Goal: Task Accomplishment & Management: Complete application form

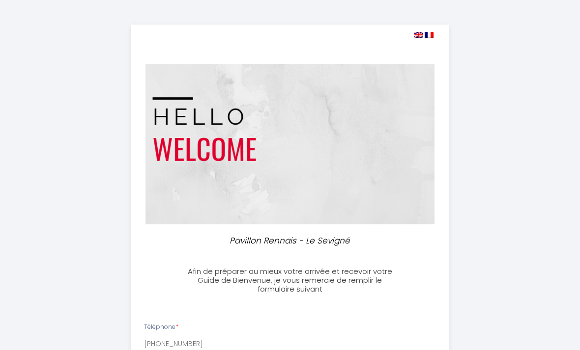
select select
click at [419, 32] on img at bounding box center [418, 35] width 9 height 6
select select
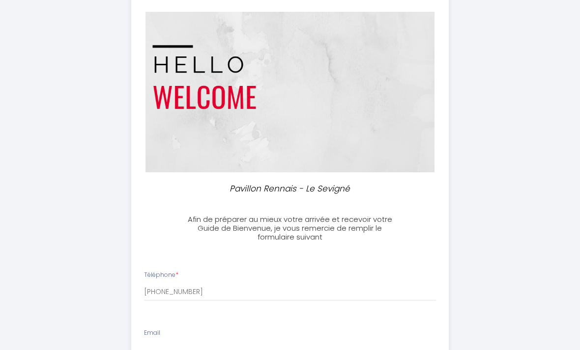
scroll to position [52, 0]
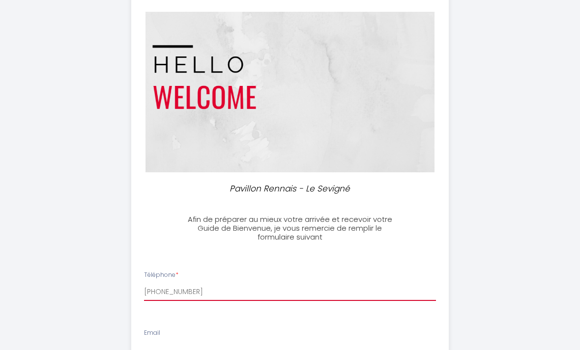
click at [206, 291] on input "[PHONE_NUMBER]" at bounding box center [290, 293] width 292 height 18
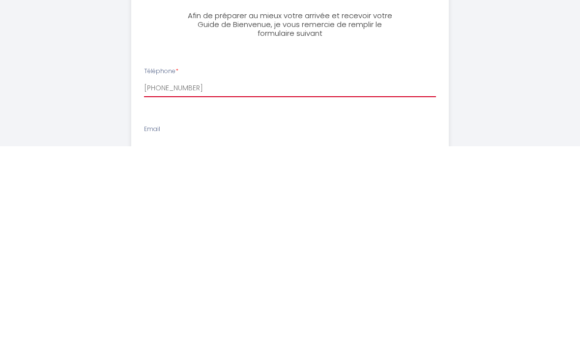
type input "[PHONE_NUMBER]"
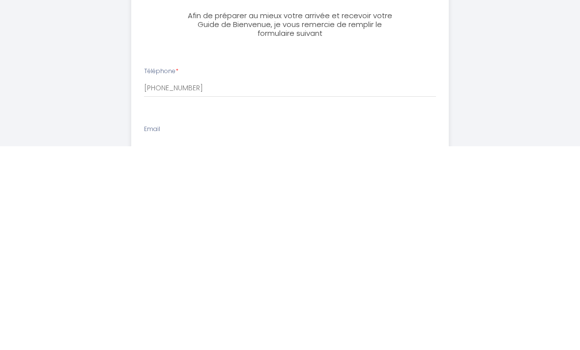
click at [282, 341] on input "Email" at bounding box center [290, 350] width 292 height 18
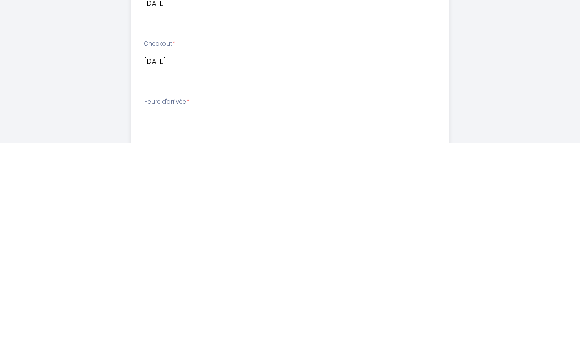
scroll to position [251, 0]
type input "[EMAIL_ADDRESS][DOMAIN_NAME]"
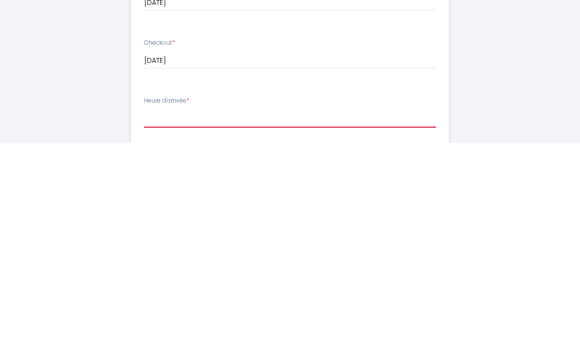
click at [158, 316] on select "17:00 17:30 18:00 18:30 19:00 19:30 20:00 20:30 21:00 21:30 22:00 22:30 23:00 2…" at bounding box center [290, 325] width 292 height 19
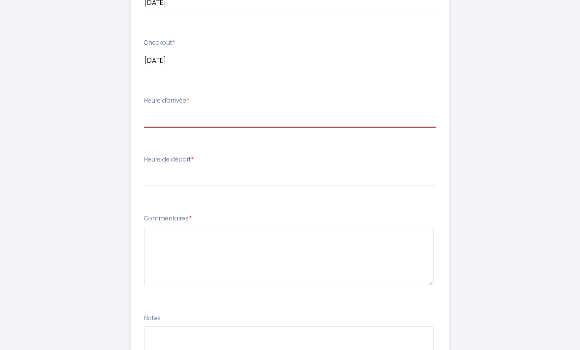
select select "17:00"
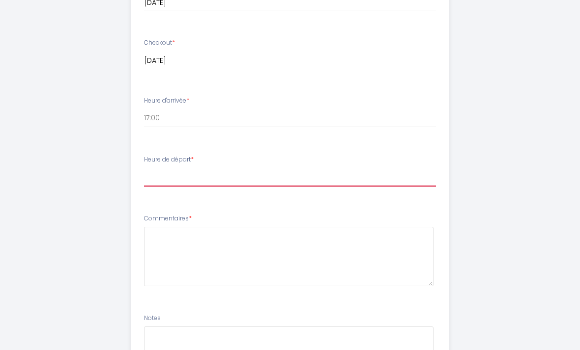
click at [284, 172] on select "00:00 00:30 01:00 01:30 02:00 02:30 03:00 03:30 04:00 04:30 05:00 05:30 06:00 0…" at bounding box center [290, 177] width 292 height 19
select select "10:00"
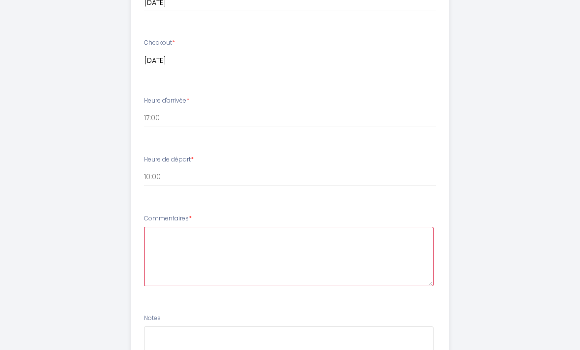
click at [245, 234] on textarea at bounding box center [289, 256] width 290 height 59
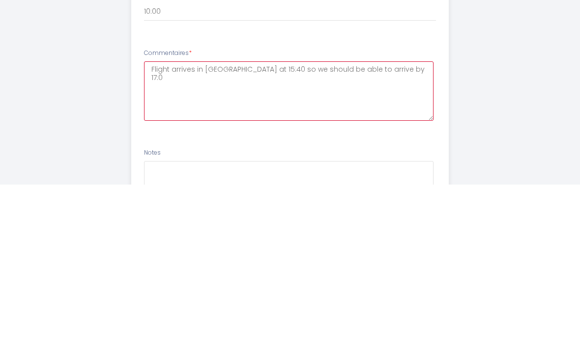
type textarea "Flight arrives in [GEOGRAPHIC_DATA] at 15:40 so we should be able to arrive by …"
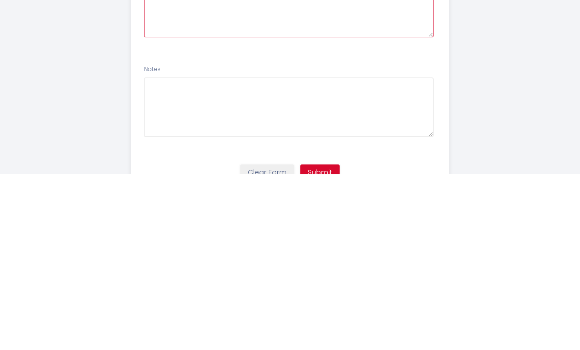
scroll to position [573, 0]
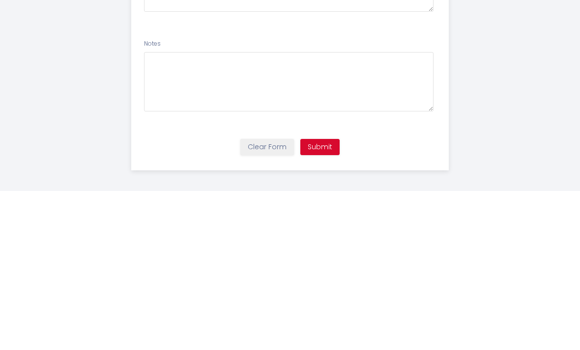
click at [331, 299] on button "Submit" at bounding box center [319, 307] width 39 height 17
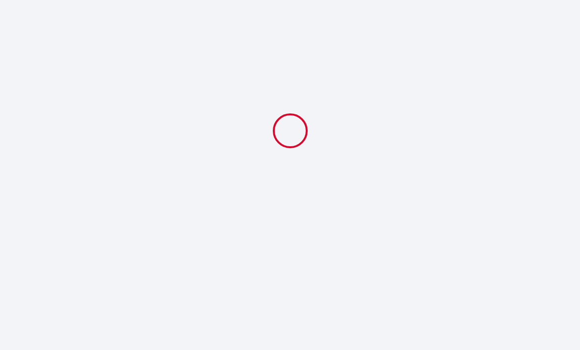
select select "10:00"
